Goal: Task Accomplishment & Management: Use online tool/utility

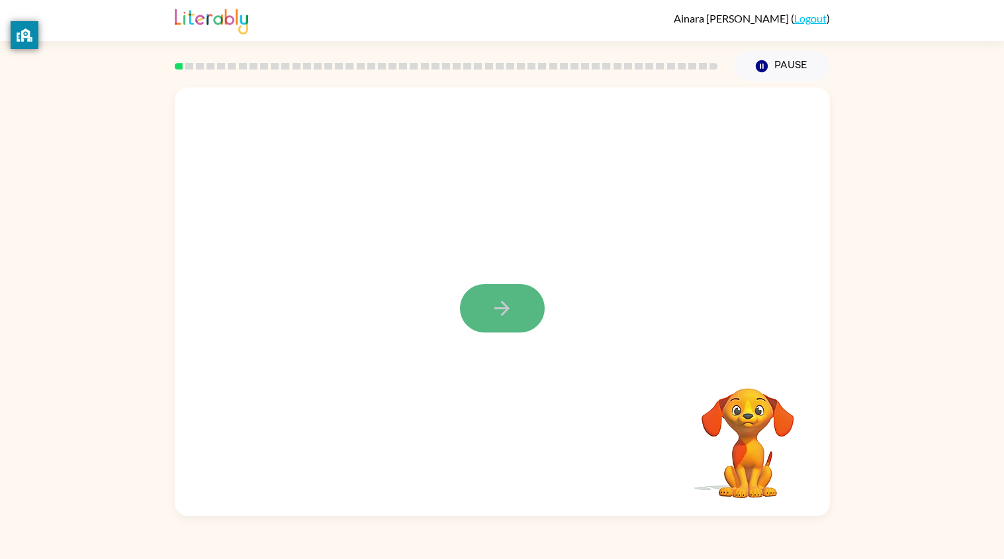
click at [508, 310] on icon "button" at bounding box center [501, 307] width 23 height 23
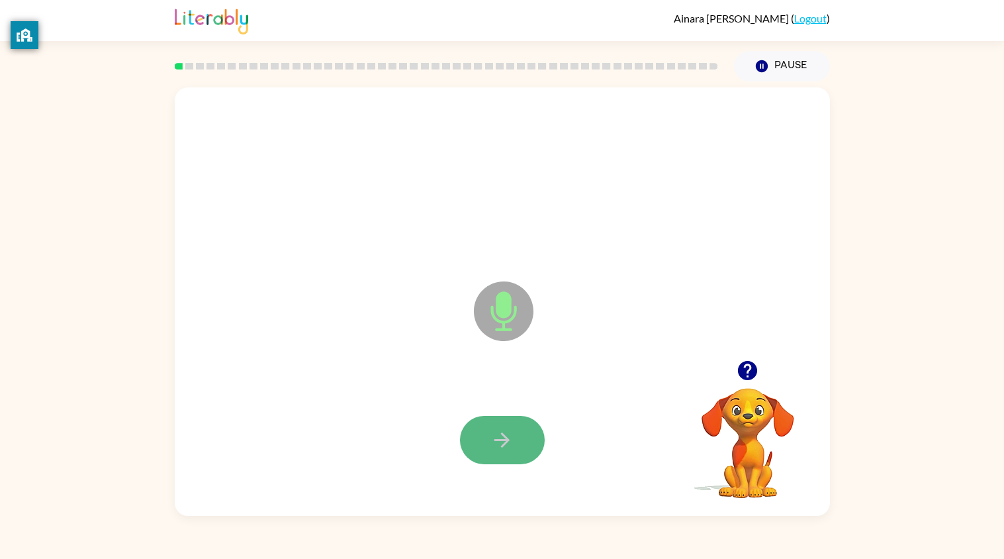
click at [507, 449] on icon "button" at bounding box center [501, 439] width 23 height 23
click at [508, 451] on icon "button" at bounding box center [501, 439] width 23 height 23
click at [501, 441] on icon "button" at bounding box center [501, 439] width 15 height 15
click at [508, 431] on icon "button" at bounding box center [501, 439] width 23 height 23
click at [512, 435] on icon "button" at bounding box center [501, 439] width 23 height 23
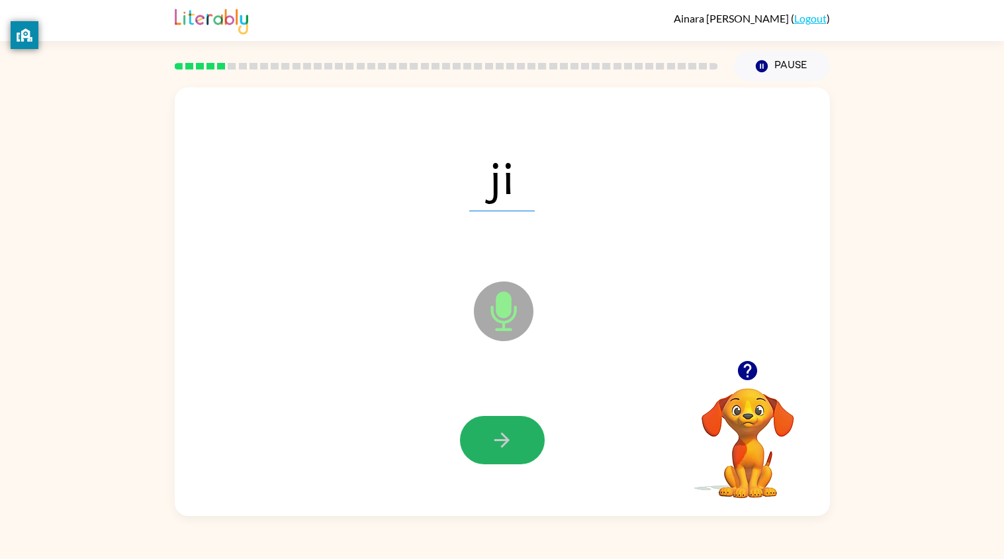
click at [512, 435] on icon "button" at bounding box center [501, 439] width 23 height 23
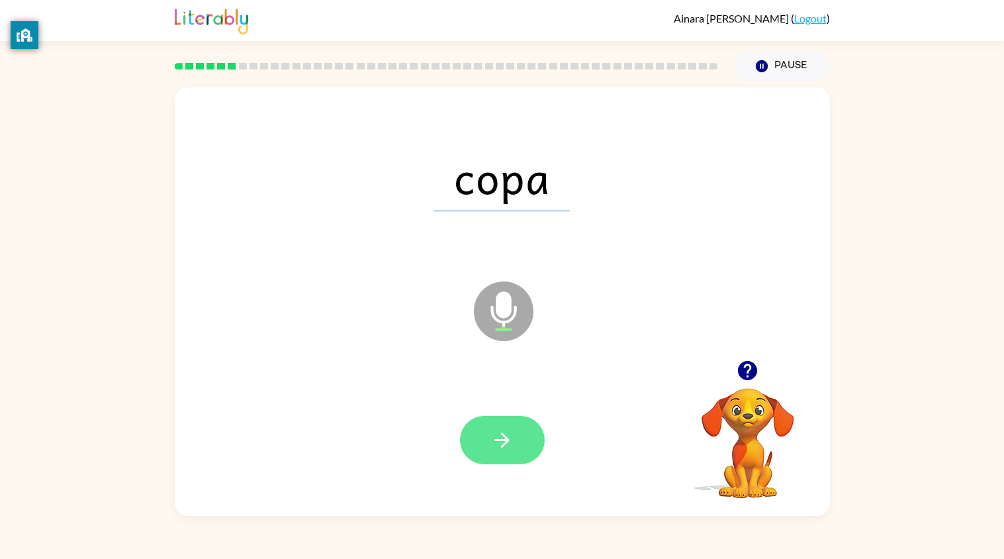
click at [495, 432] on icon "button" at bounding box center [501, 439] width 23 height 23
click at [496, 451] on icon "button" at bounding box center [501, 439] width 23 height 23
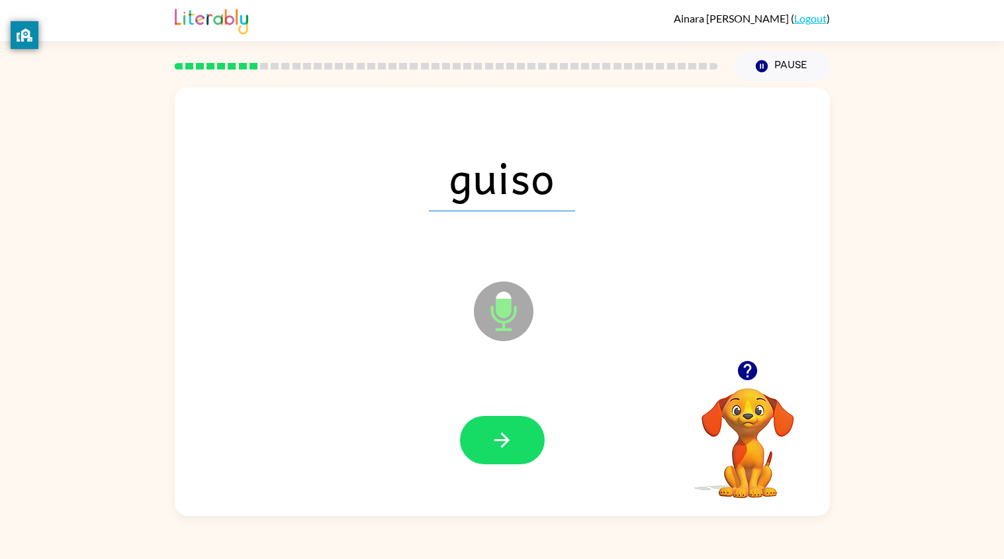
click at [537, 421] on div at bounding box center [502, 440] width 85 height 48
click at [494, 423] on button "button" at bounding box center [502, 440] width 85 height 48
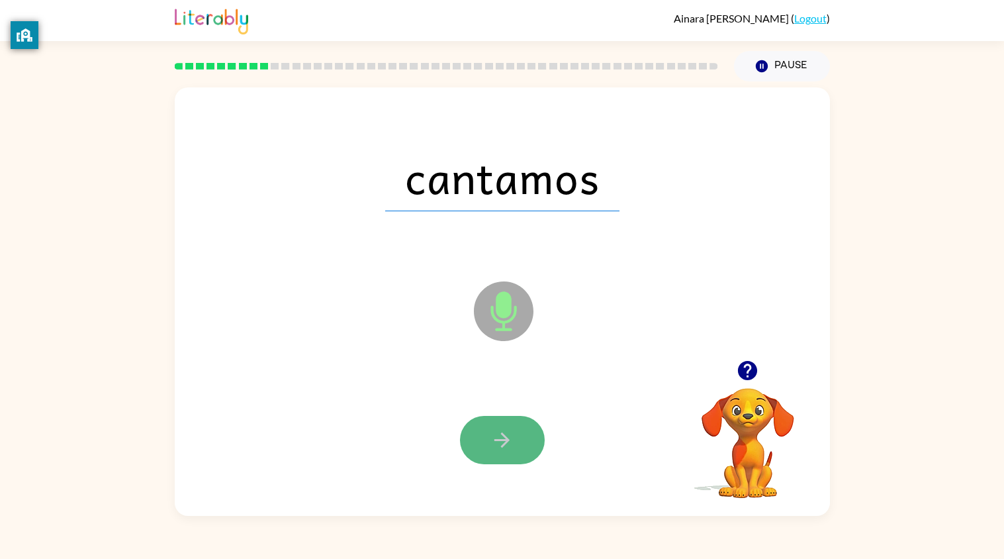
click at [507, 426] on button "button" at bounding box center [502, 440] width 85 height 48
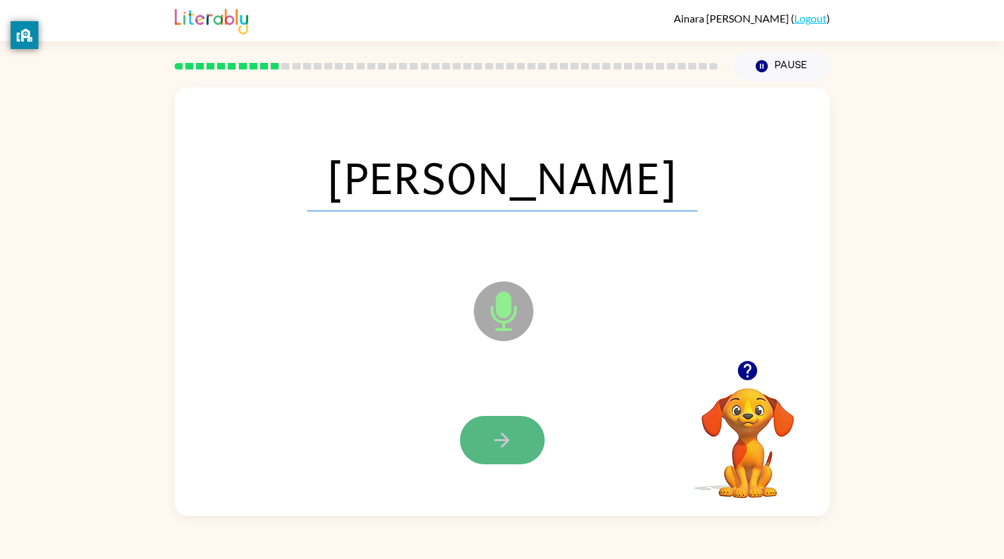
click at [504, 430] on icon "button" at bounding box center [501, 439] width 23 height 23
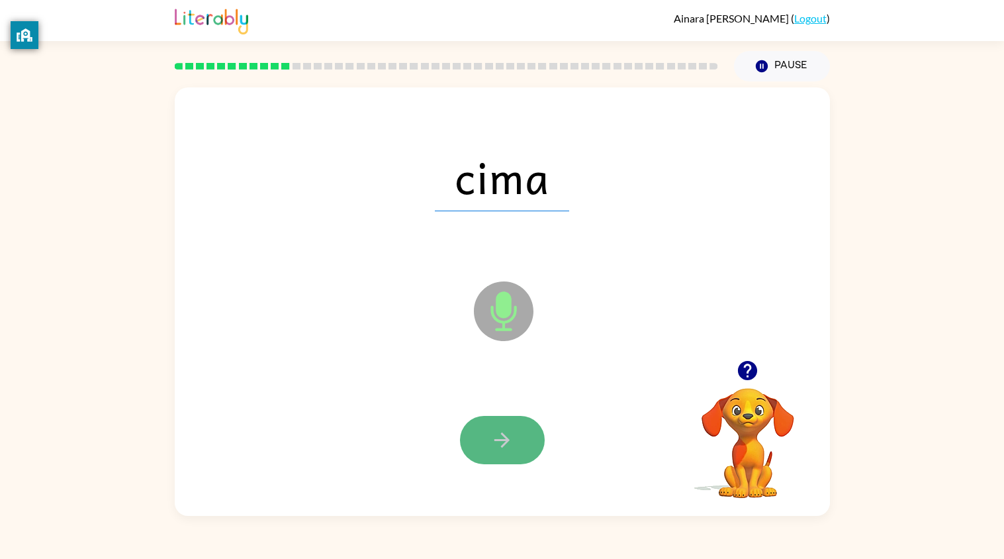
click at [498, 434] on icon "button" at bounding box center [501, 439] width 23 height 23
click at [494, 439] on icon "button" at bounding box center [501, 439] width 23 height 23
click at [484, 432] on button "button" at bounding box center [502, 440] width 85 height 48
click at [484, 435] on button "button" at bounding box center [502, 440] width 85 height 48
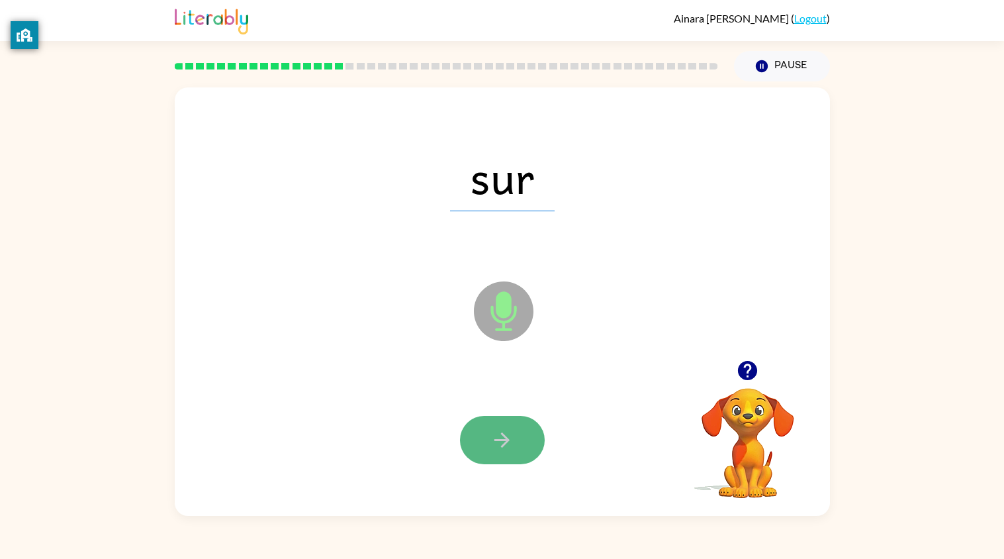
click at [484, 434] on button "button" at bounding box center [502, 440] width 85 height 48
click at [482, 439] on button "button" at bounding box center [502, 440] width 85 height 48
click at [481, 441] on button "button" at bounding box center [502, 440] width 85 height 48
click at [481, 435] on button "button" at bounding box center [502, 440] width 85 height 48
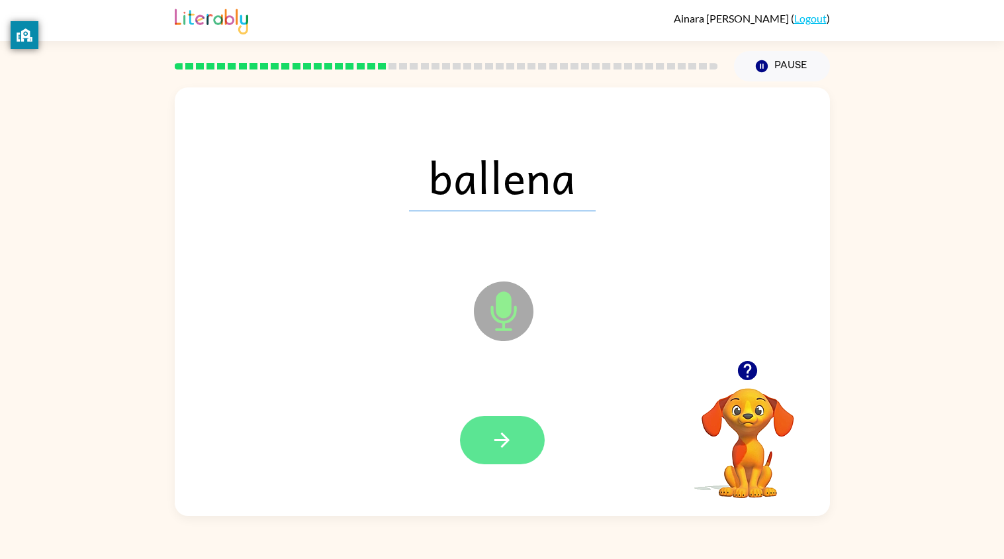
click at [478, 440] on button "button" at bounding box center [502, 440] width 85 height 48
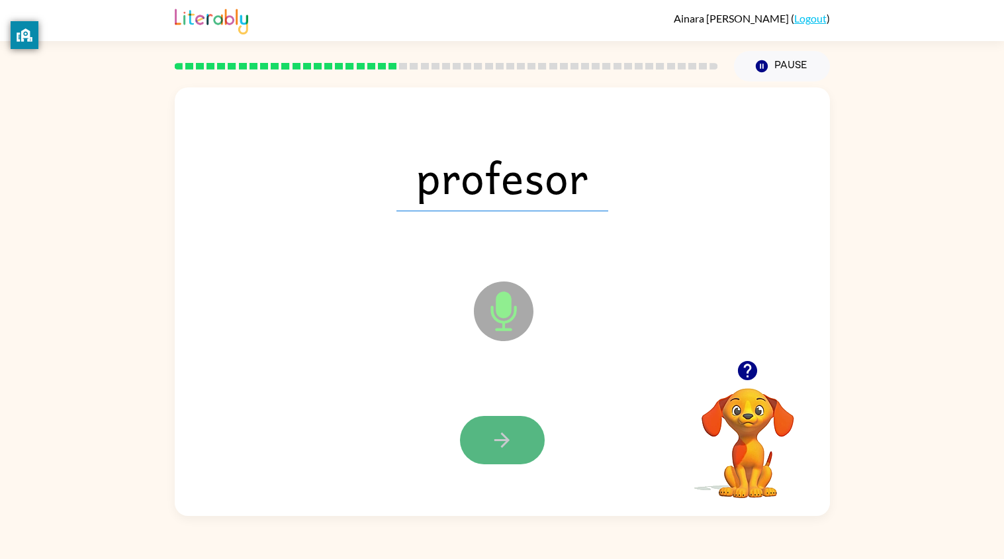
click at [478, 440] on button "button" at bounding box center [502, 440] width 85 height 48
click at [473, 444] on button "button" at bounding box center [502, 440] width 85 height 48
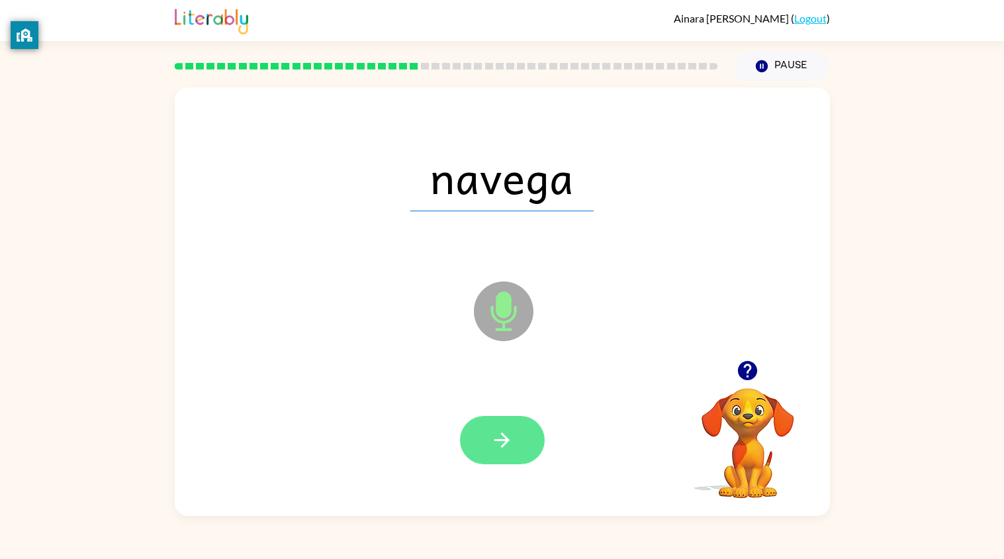
click at [493, 435] on icon "button" at bounding box center [501, 439] width 23 height 23
click at [521, 437] on button "button" at bounding box center [502, 440] width 85 height 48
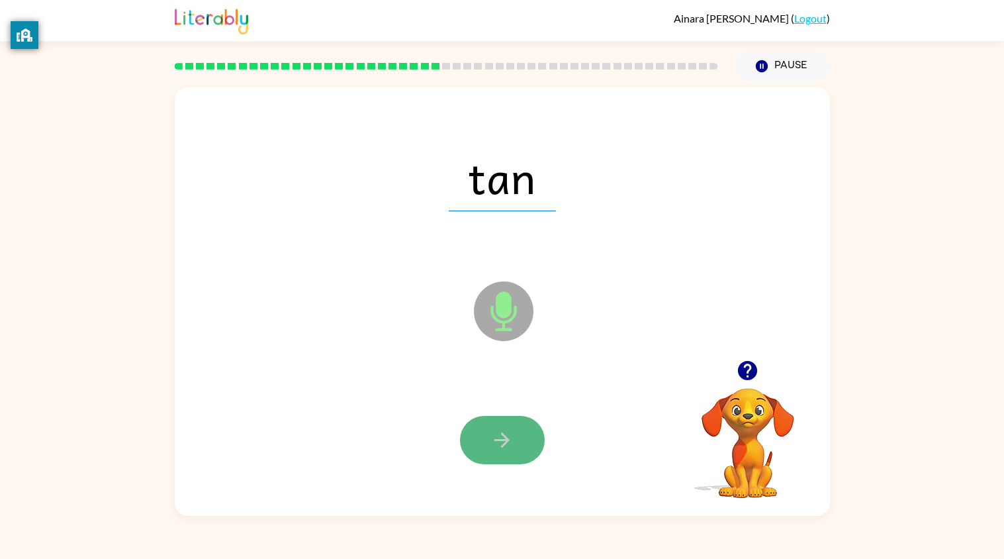
click at [517, 436] on button "button" at bounding box center [502, 440] width 85 height 48
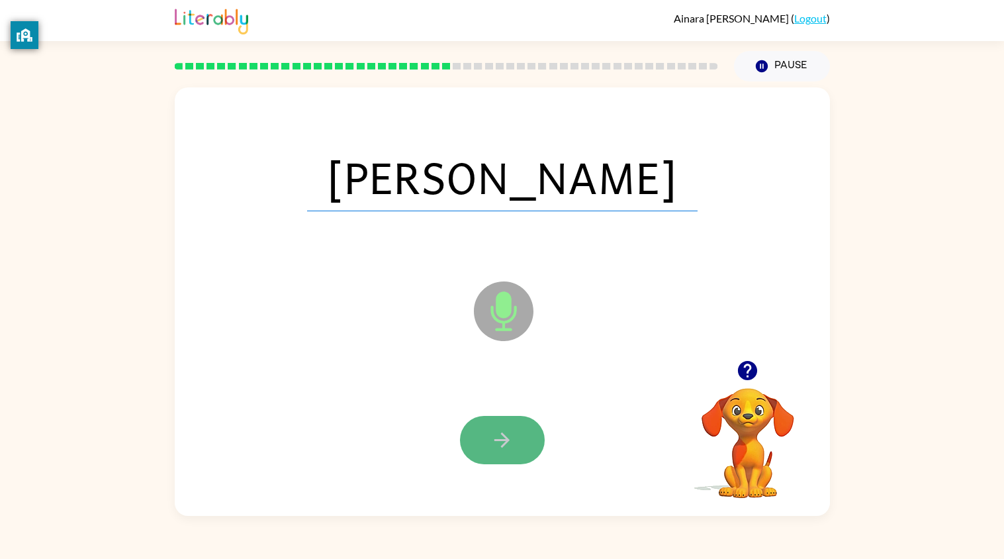
click at [519, 450] on button "button" at bounding box center [502, 440] width 85 height 48
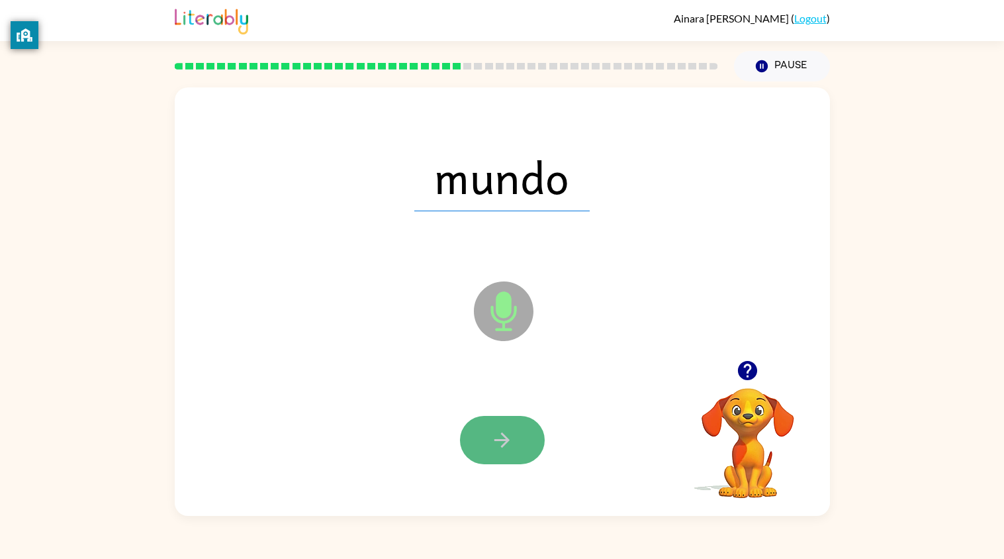
click at [517, 455] on button "button" at bounding box center [502, 440] width 85 height 48
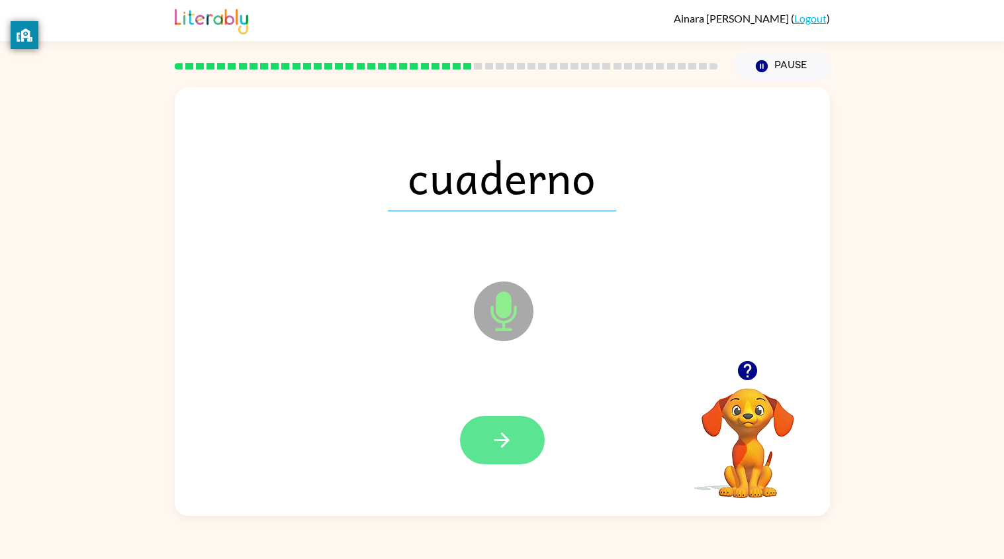
click at [500, 433] on icon "button" at bounding box center [501, 439] width 23 height 23
click at [504, 443] on icon "button" at bounding box center [501, 439] width 23 height 23
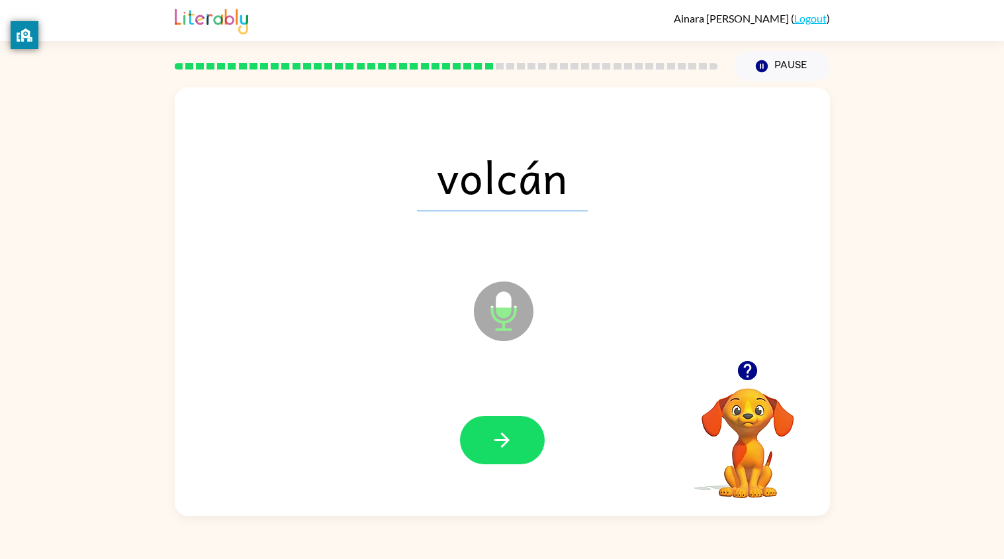
click at [504, 443] on icon "button" at bounding box center [501, 439] width 23 height 23
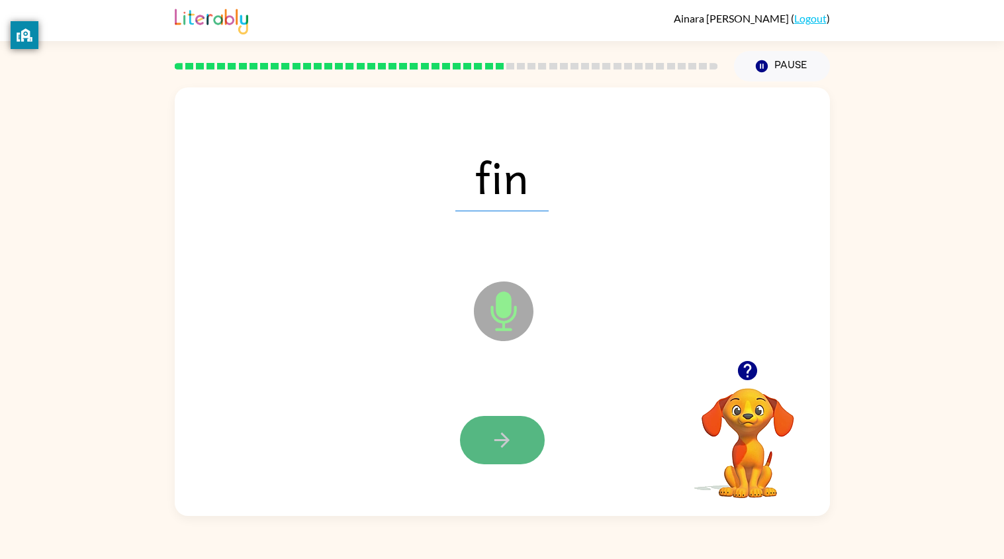
click at [503, 443] on icon "button" at bounding box center [501, 439] width 23 height 23
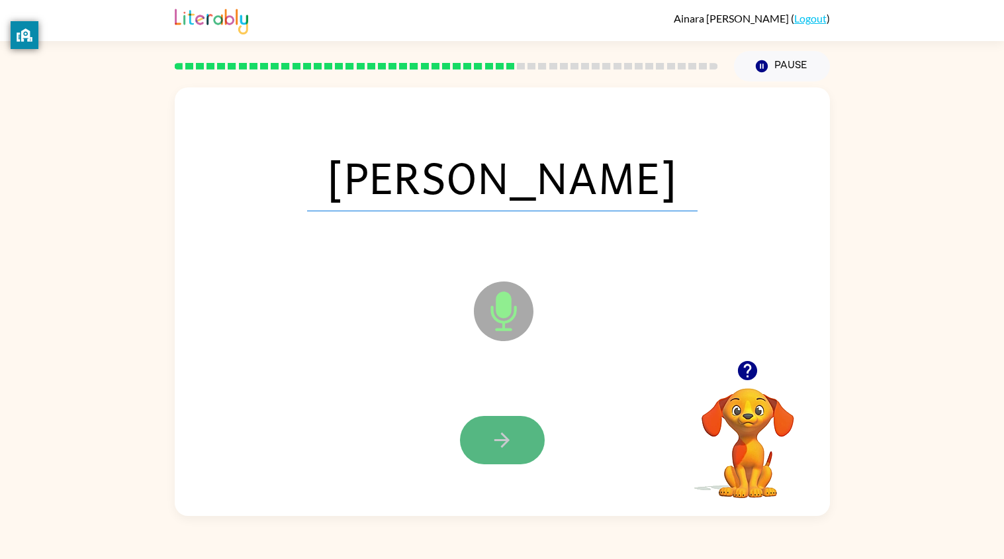
click at [516, 445] on button "button" at bounding box center [502, 440] width 85 height 48
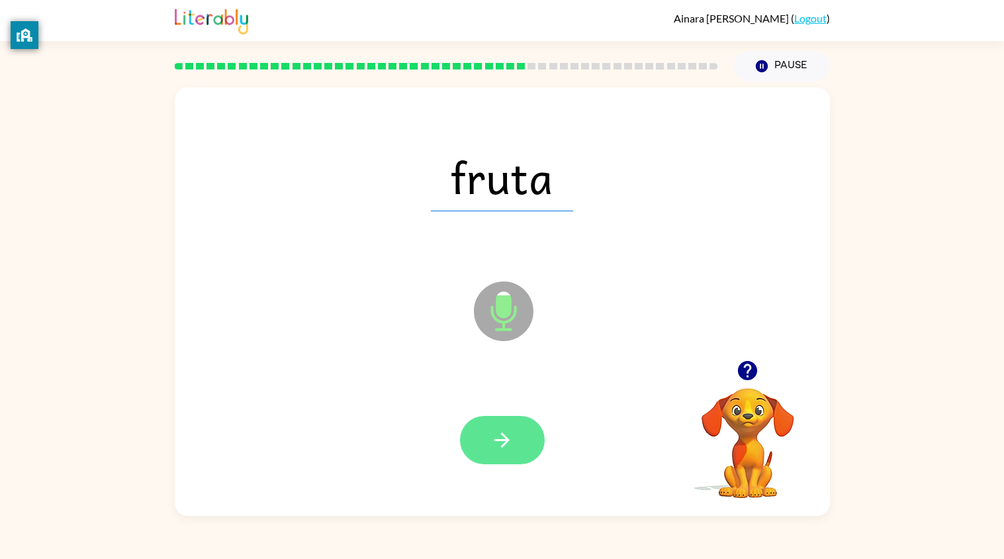
click at [533, 439] on button "button" at bounding box center [502, 440] width 85 height 48
click at [523, 437] on button "button" at bounding box center [502, 440] width 85 height 48
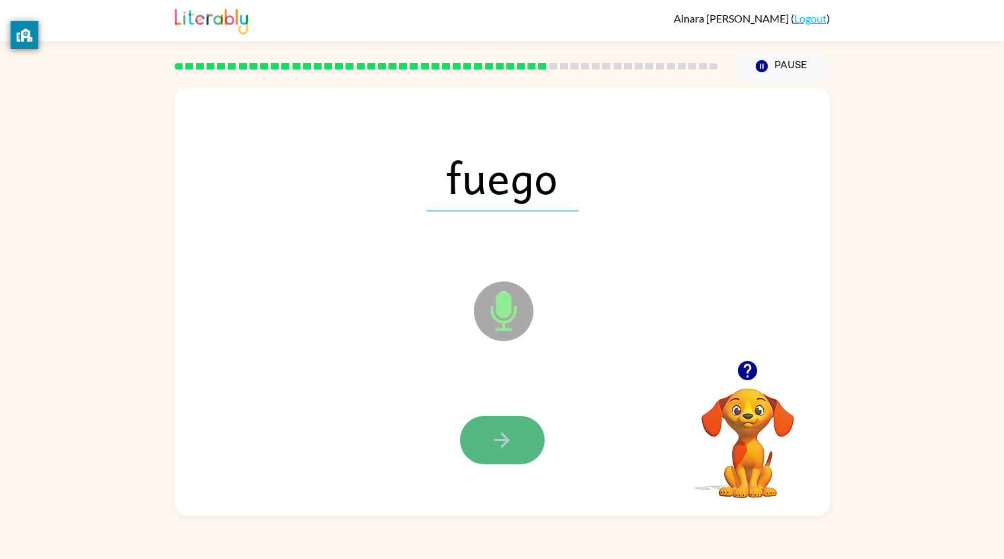
click at [525, 442] on button "button" at bounding box center [502, 440] width 85 height 48
click at [523, 445] on button "button" at bounding box center [502, 440] width 85 height 48
click at [527, 445] on button "button" at bounding box center [502, 440] width 85 height 48
click at [511, 433] on icon "button" at bounding box center [501, 439] width 23 height 23
click at [508, 433] on icon "button" at bounding box center [501, 439] width 23 height 23
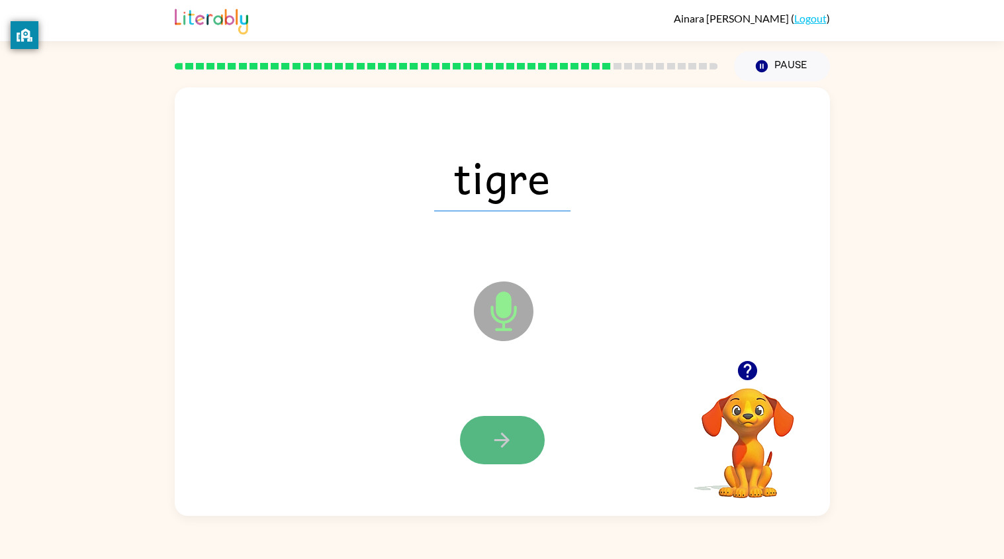
click at [506, 435] on icon "button" at bounding box center [501, 439] width 23 height 23
click at [501, 444] on icon "button" at bounding box center [501, 439] width 23 height 23
click at [508, 438] on icon "button" at bounding box center [501, 439] width 23 height 23
click at [508, 434] on icon "button" at bounding box center [501, 439] width 23 height 23
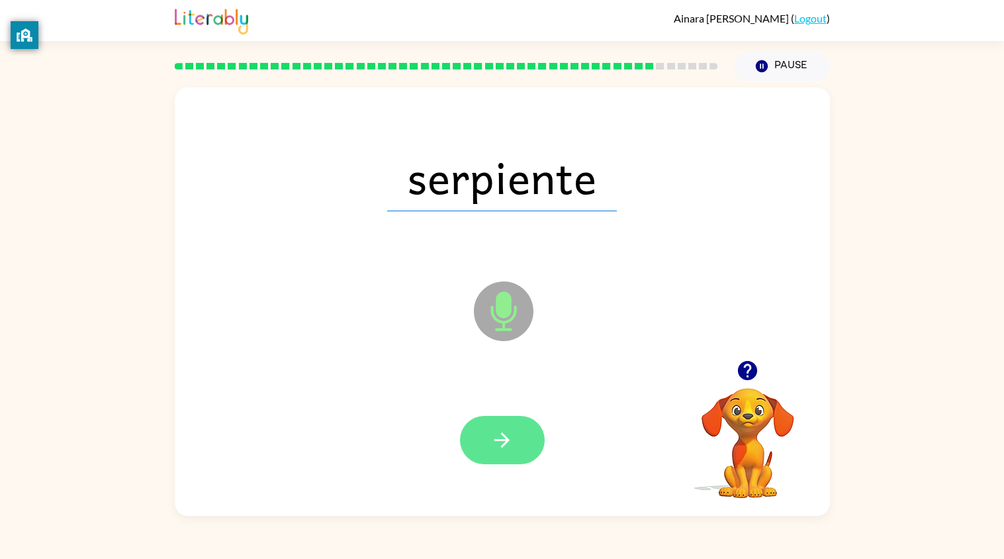
click at [509, 434] on icon "button" at bounding box center [501, 439] width 23 height 23
click at [505, 439] on icon "button" at bounding box center [501, 439] width 15 height 15
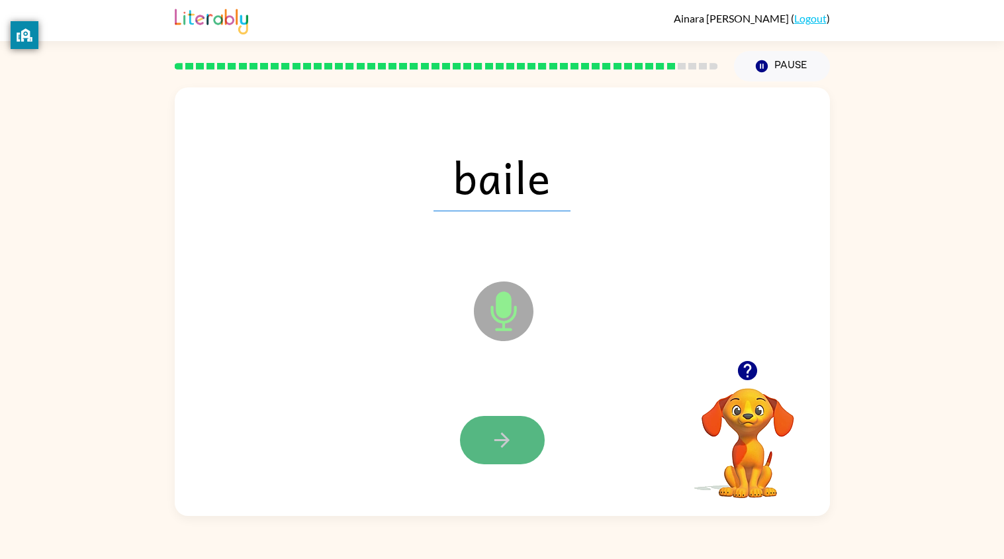
click at [506, 437] on icon "button" at bounding box center [501, 439] width 15 height 15
click at [502, 437] on icon "button" at bounding box center [501, 439] width 23 height 23
click at [504, 434] on icon "button" at bounding box center [501, 439] width 15 height 15
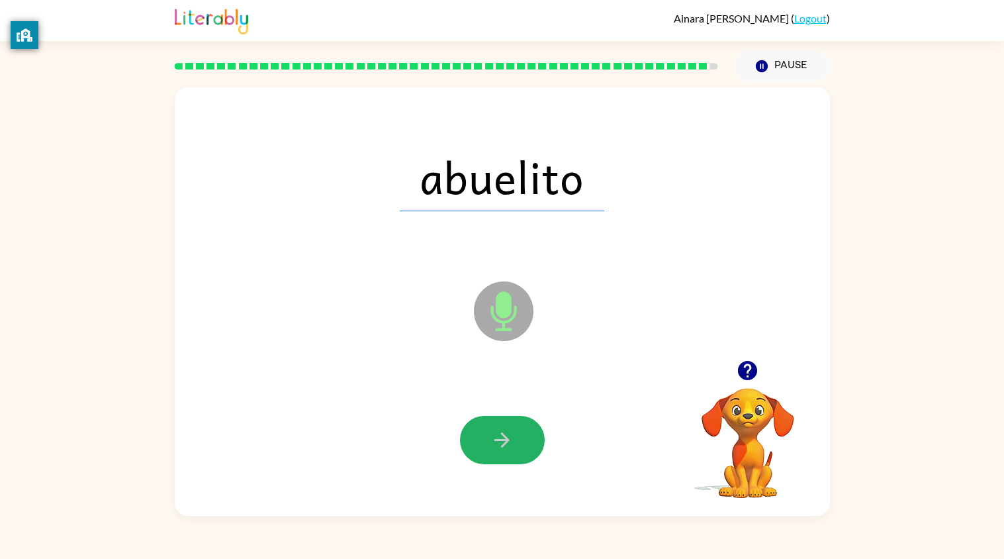
click at [499, 443] on icon "button" at bounding box center [501, 439] width 23 height 23
